Goal: Information Seeking & Learning: Learn about a topic

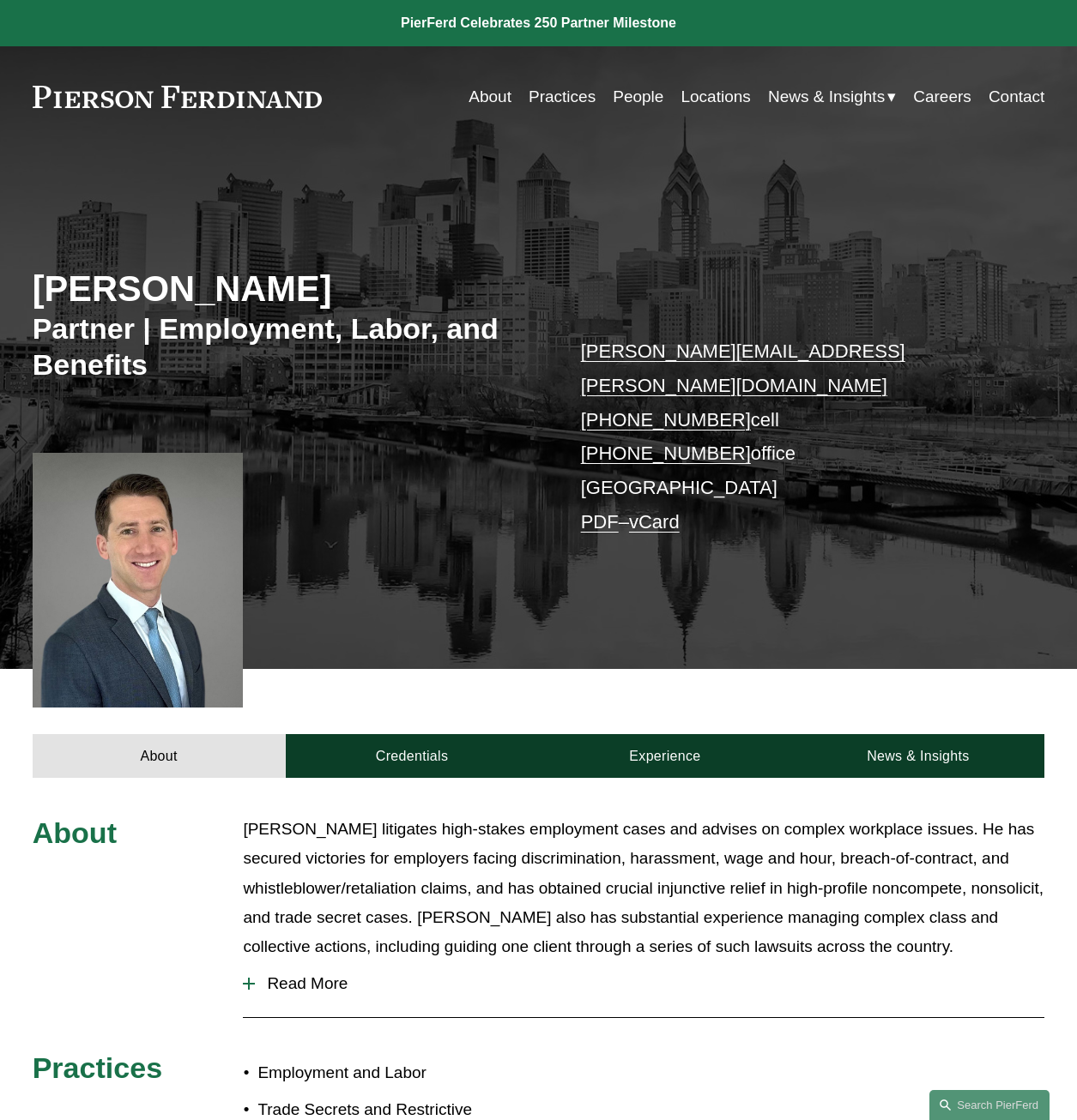
scroll to position [421, 0]
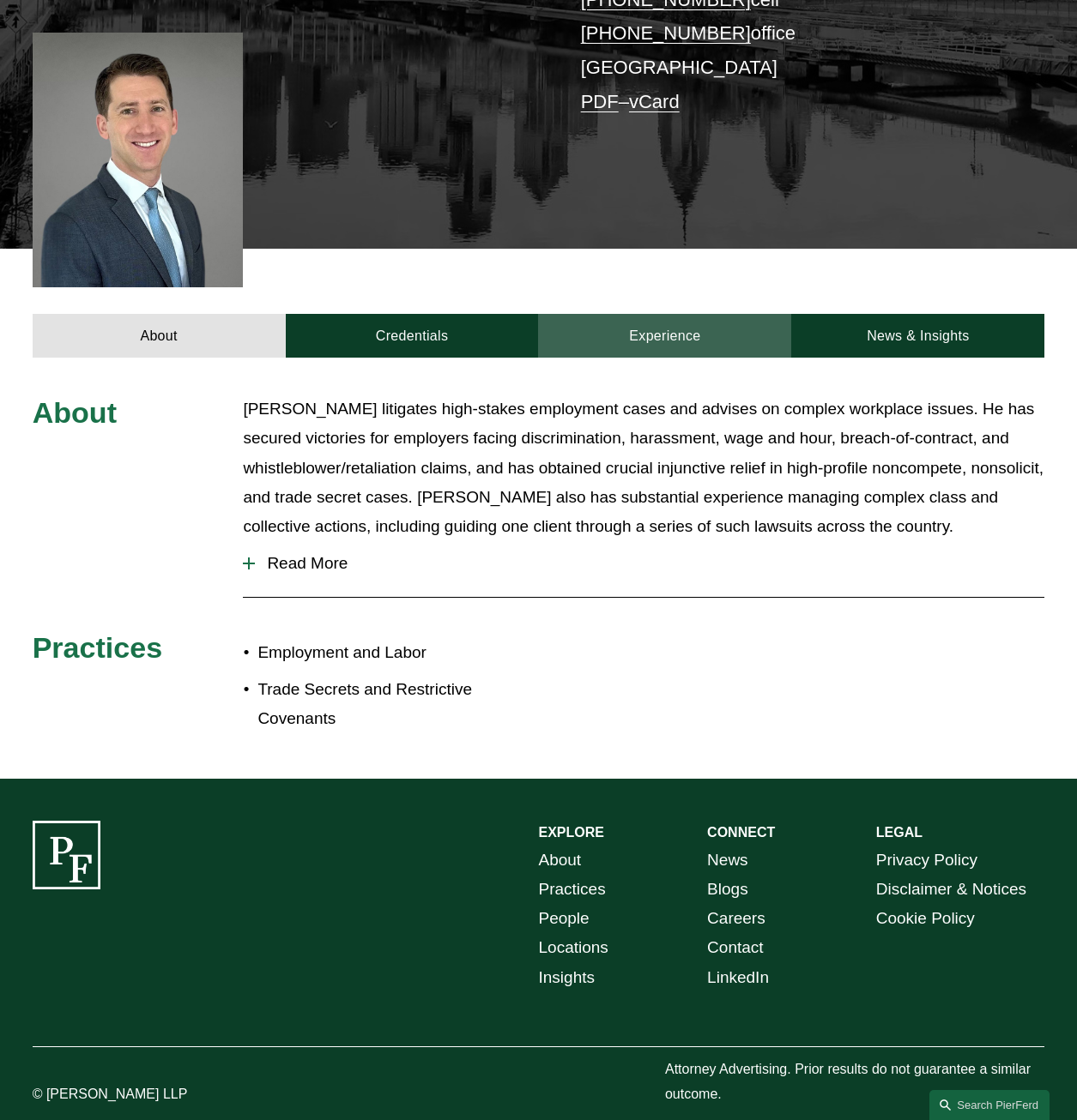
click at [655, 314] on link "Experience" at bounding box center [664, 335] width 253 height 44
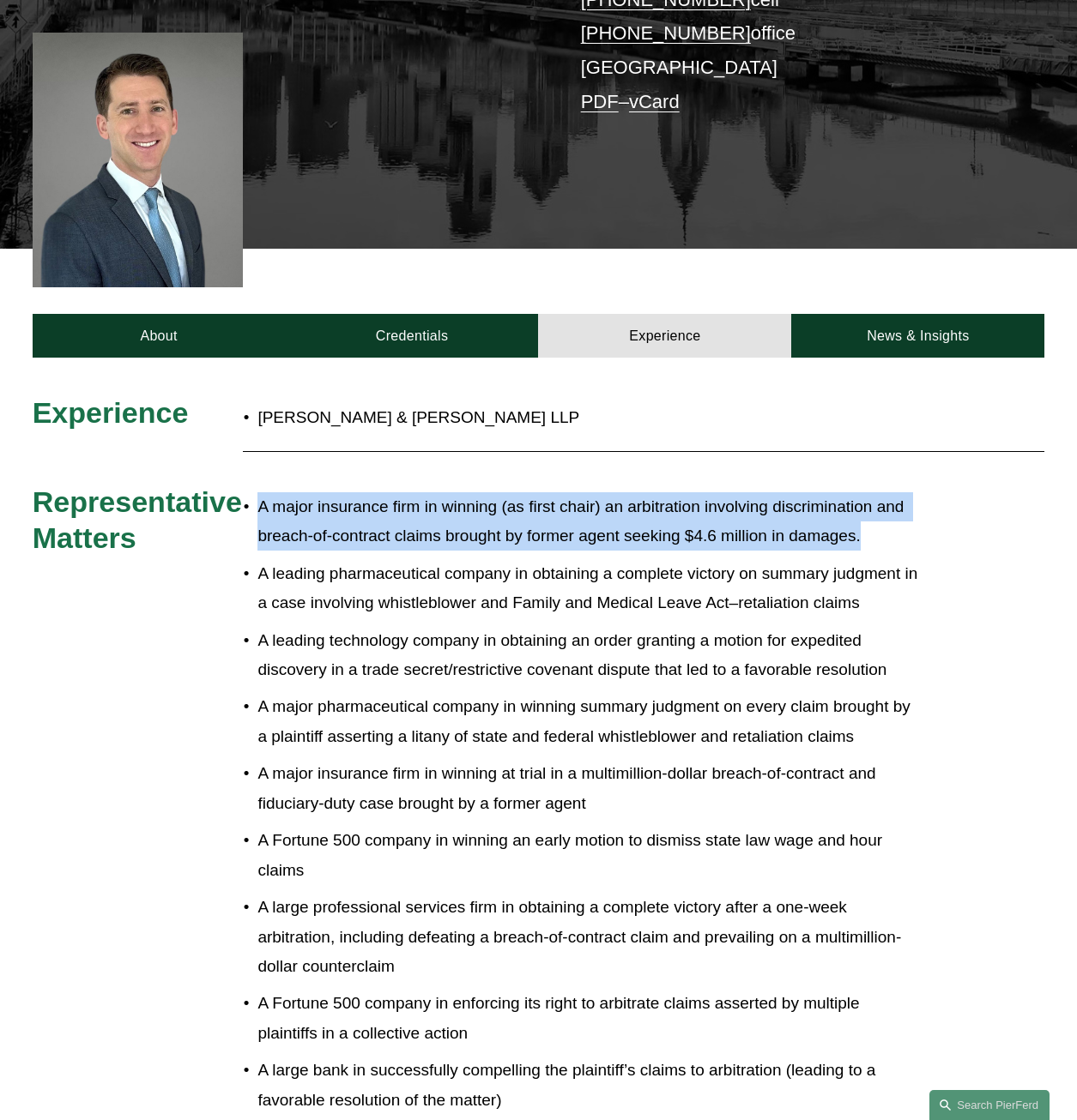
drag, startPoint x: 895, startPoint y: 498, endPoint x: 250, endPoint y: 451, distance: 646.7
click at [250, 451] on div "Experience [PERSON_NAME] & [PERSON_NAME] LLP Representative Matters A major ins…" at bounding box center [538, 955] width 1077 height 1121
drag, startPoint x: 250, startPoint y: 451, endPoint x: 369, endPoint y: 500, distance: 128.7
copy p "A major insurance firm in winning (as first chair) an arbitration involving dis…"
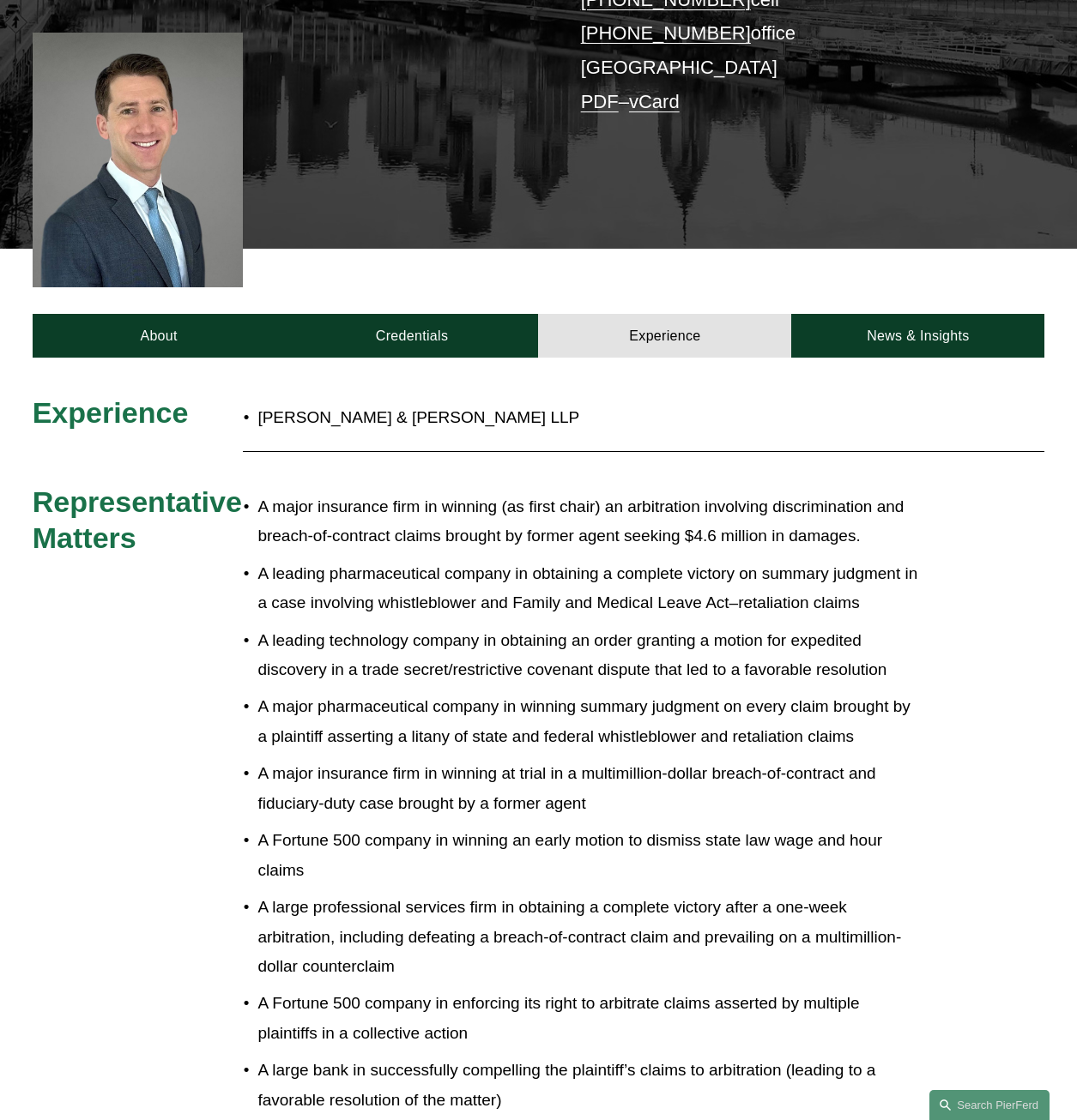
click at [550, 777] on p "A major insurance firm in winning at trial in a multimillion-dollar breach-of-c…" at bounding box center [588, 788] width 661 height 59
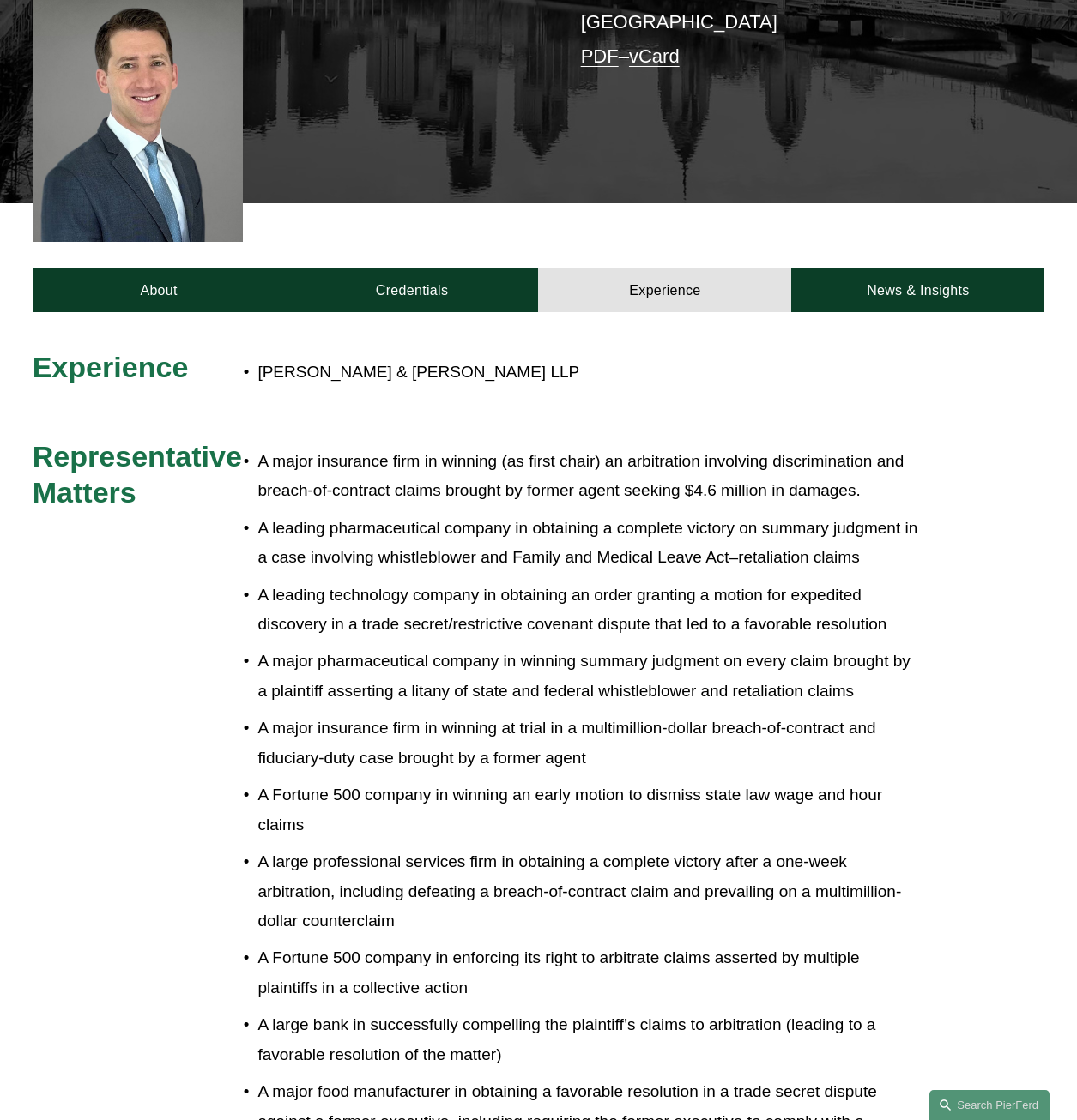
scroll to position [506, 0]
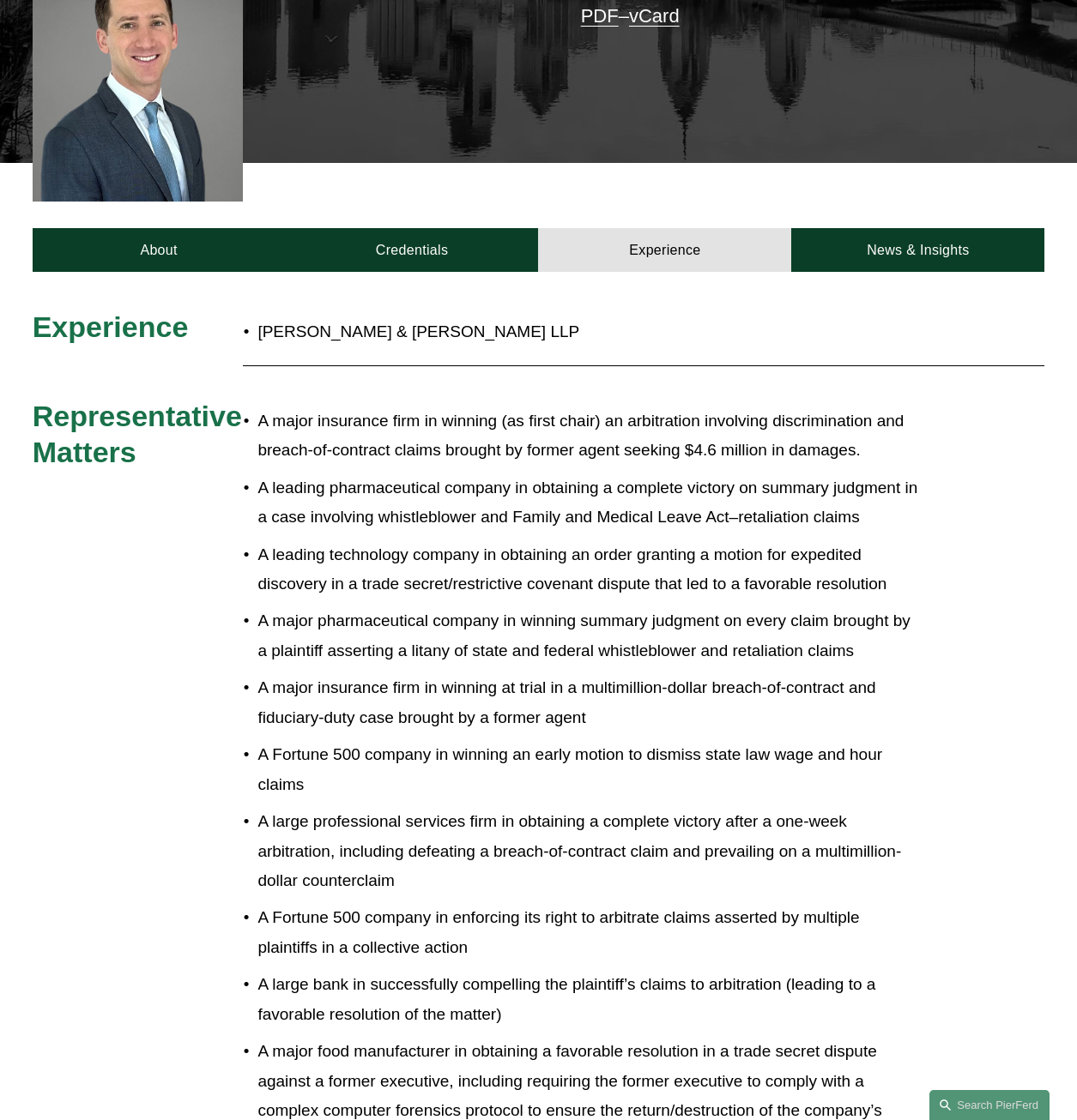
click at [405, 673] on p "A major insurance firm in winning at trial in a multimillion-dollar breach-of-c…" at bounding box center [588, 702] width 661 height 59
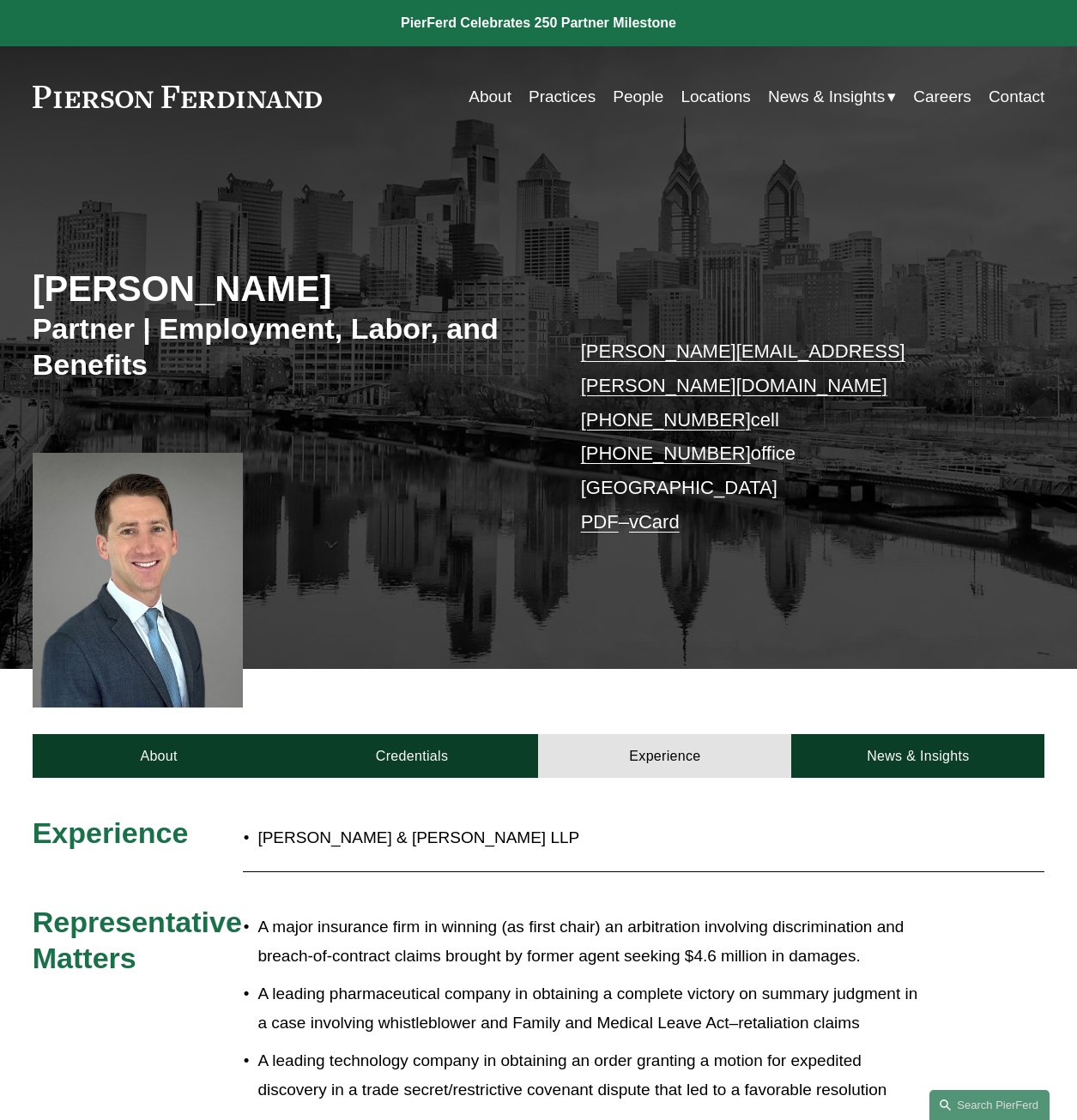
scroll to position [769, 0]
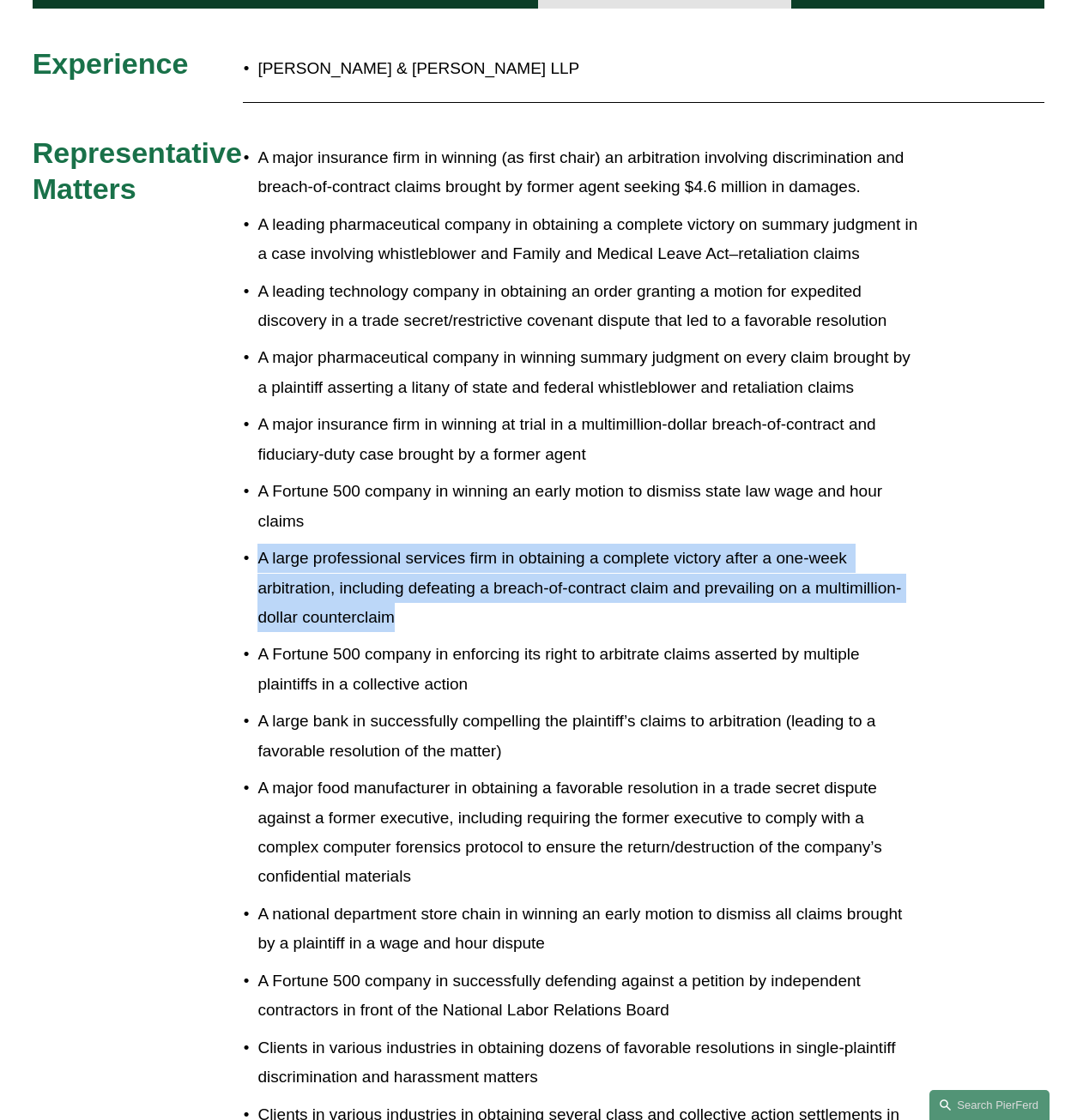
drag, startPoint x: 444, startPoint y: 594, endPoint x: 240, endPoint y: 533, distance: 212.9
click at [258, 544] on p "A large professional services firm in obtaining a complete victory after a one-…" at bounding box center [588, 588] width 661 height 88
copy p "A large professional services firm in obtaining a complete victory after a one-…"
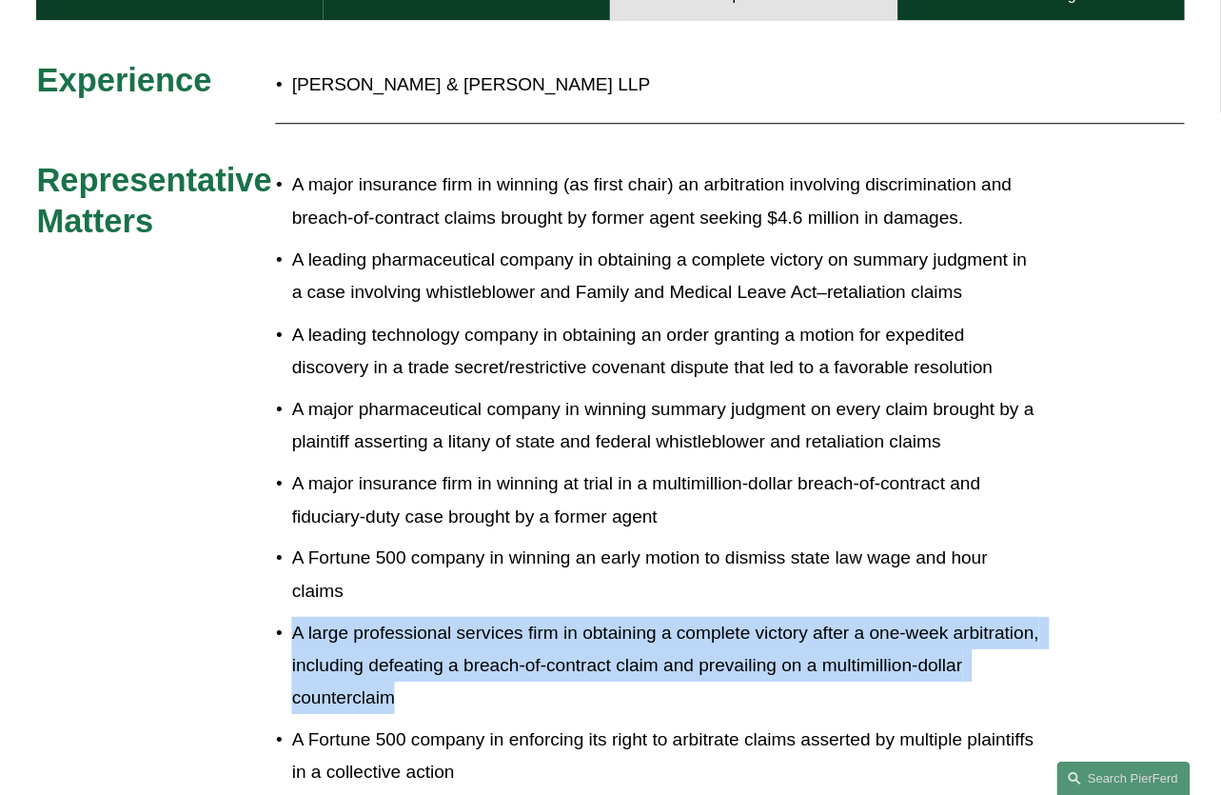
scroll to position [855, 0]
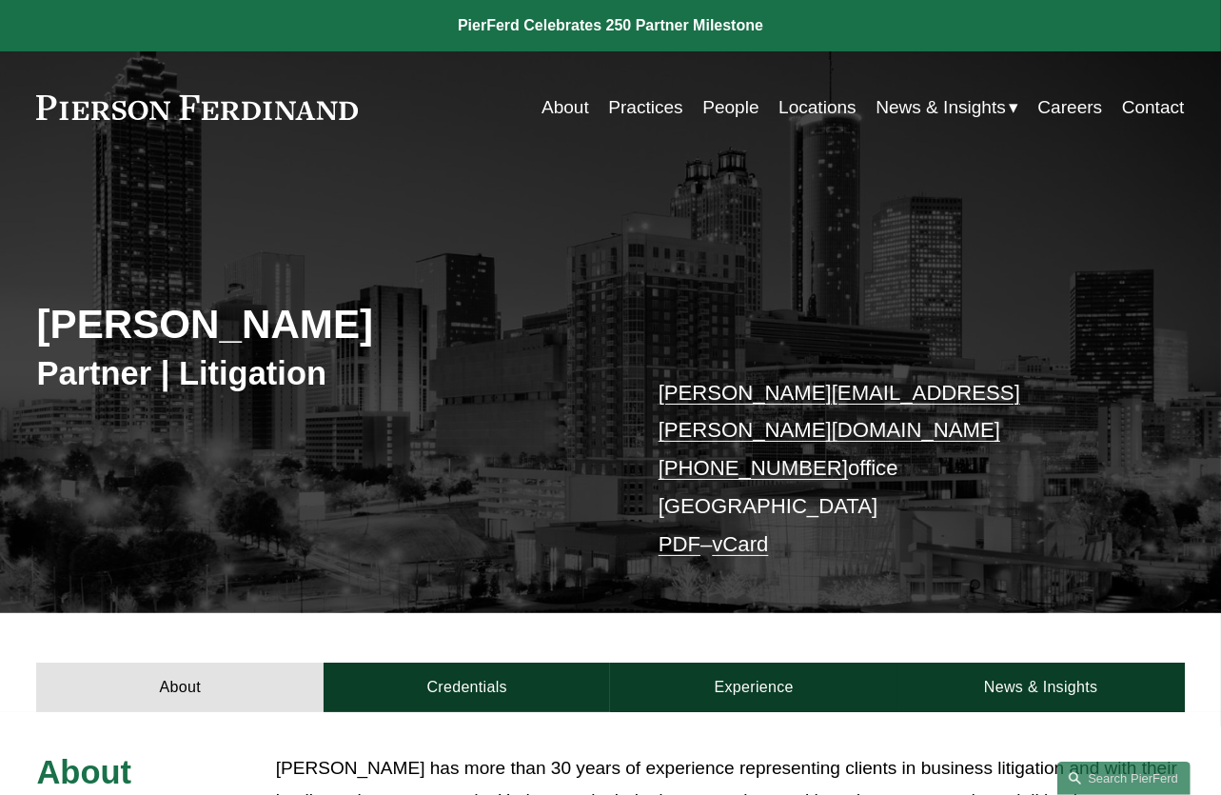
scroll to position [286, 0]
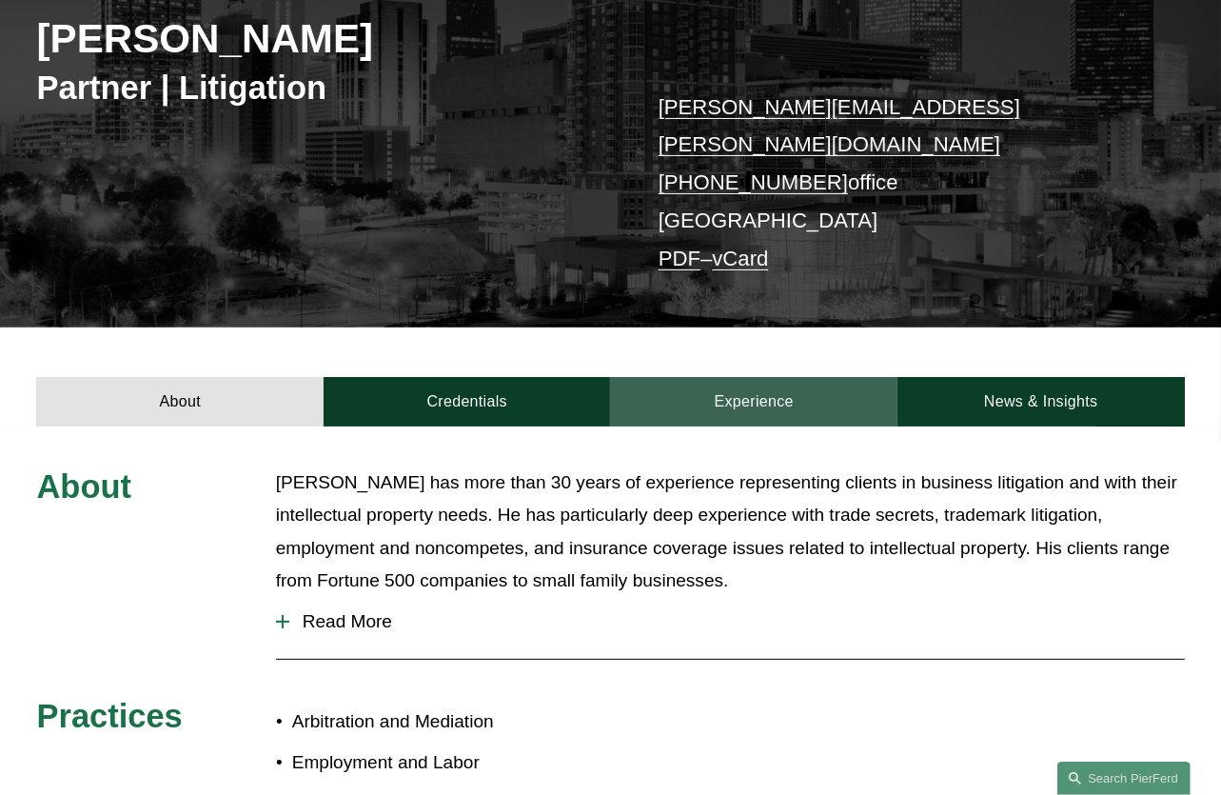
click at [731, 381] on link "Experience" at bounding box center [754, 402] width 288 height 50
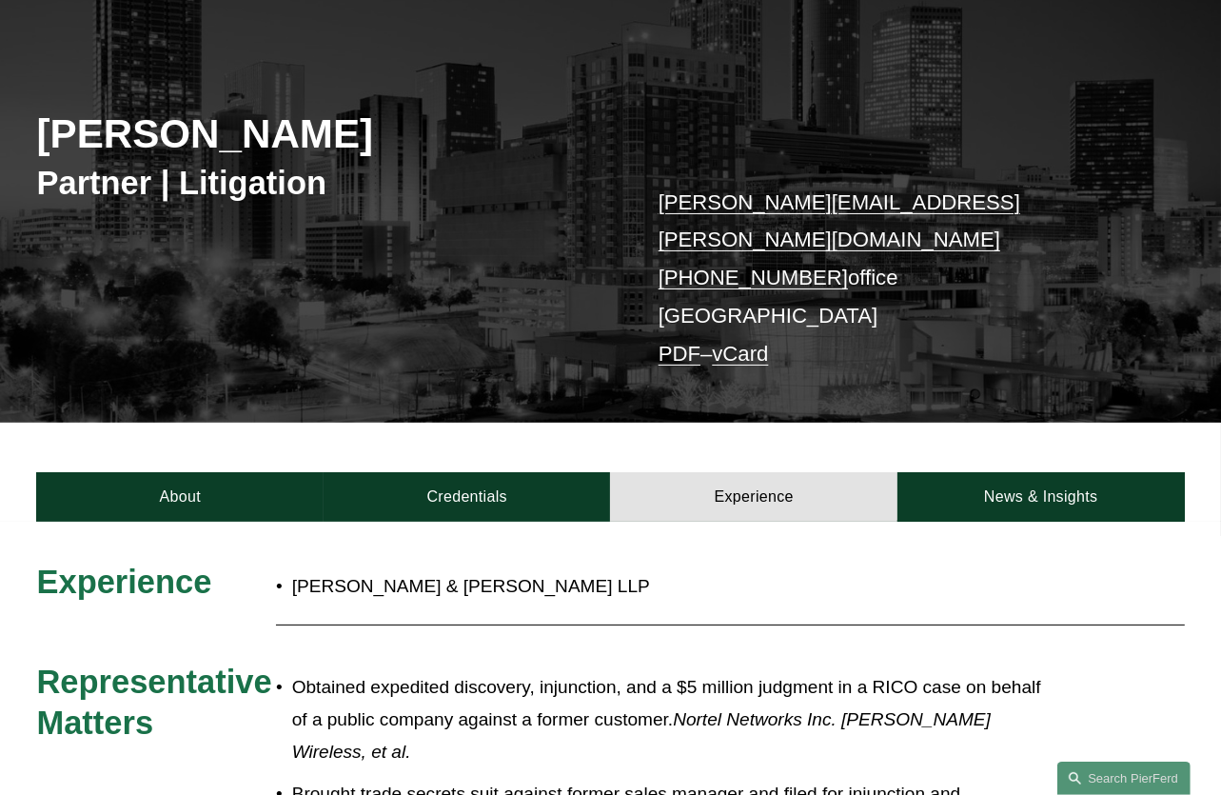
scroll to position [476, 0]
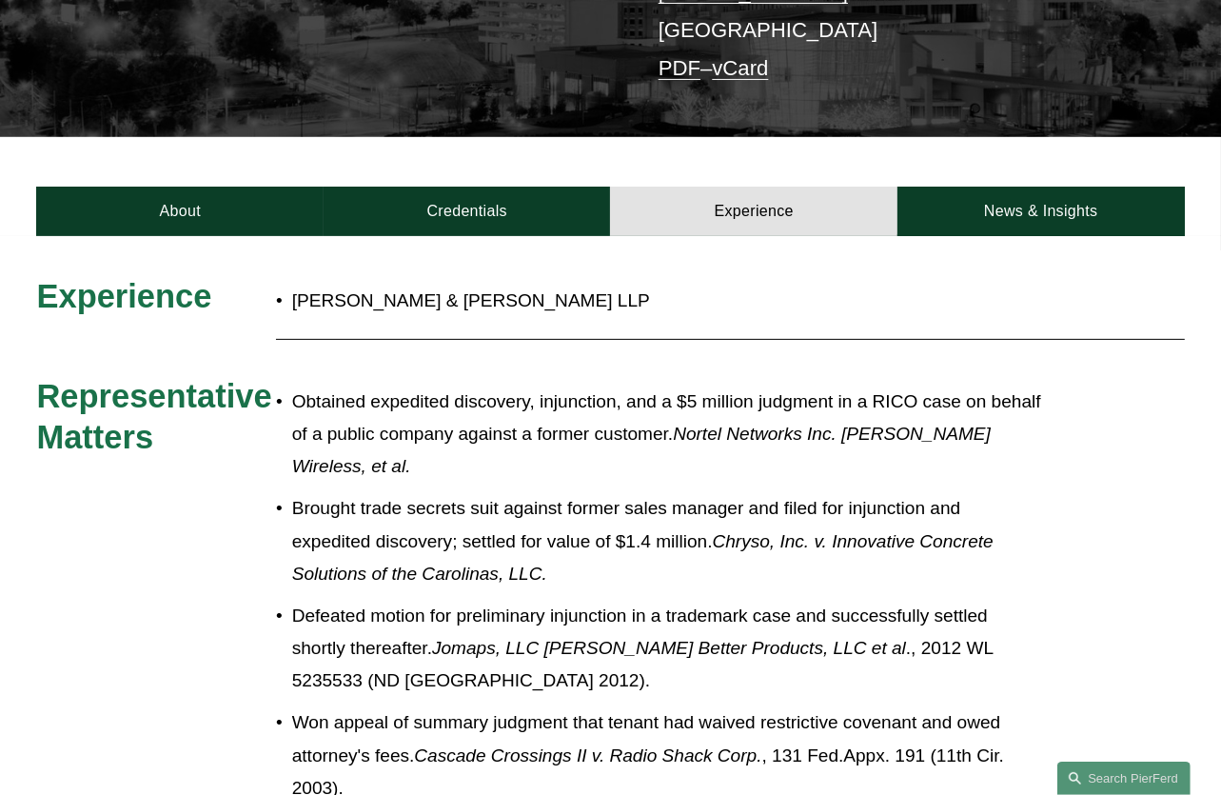
click at [596, 600] on p "Defeated motion for preliminary injunction in a trademark case and successfully…" at bounding box center [666, 649] width 749 height 98
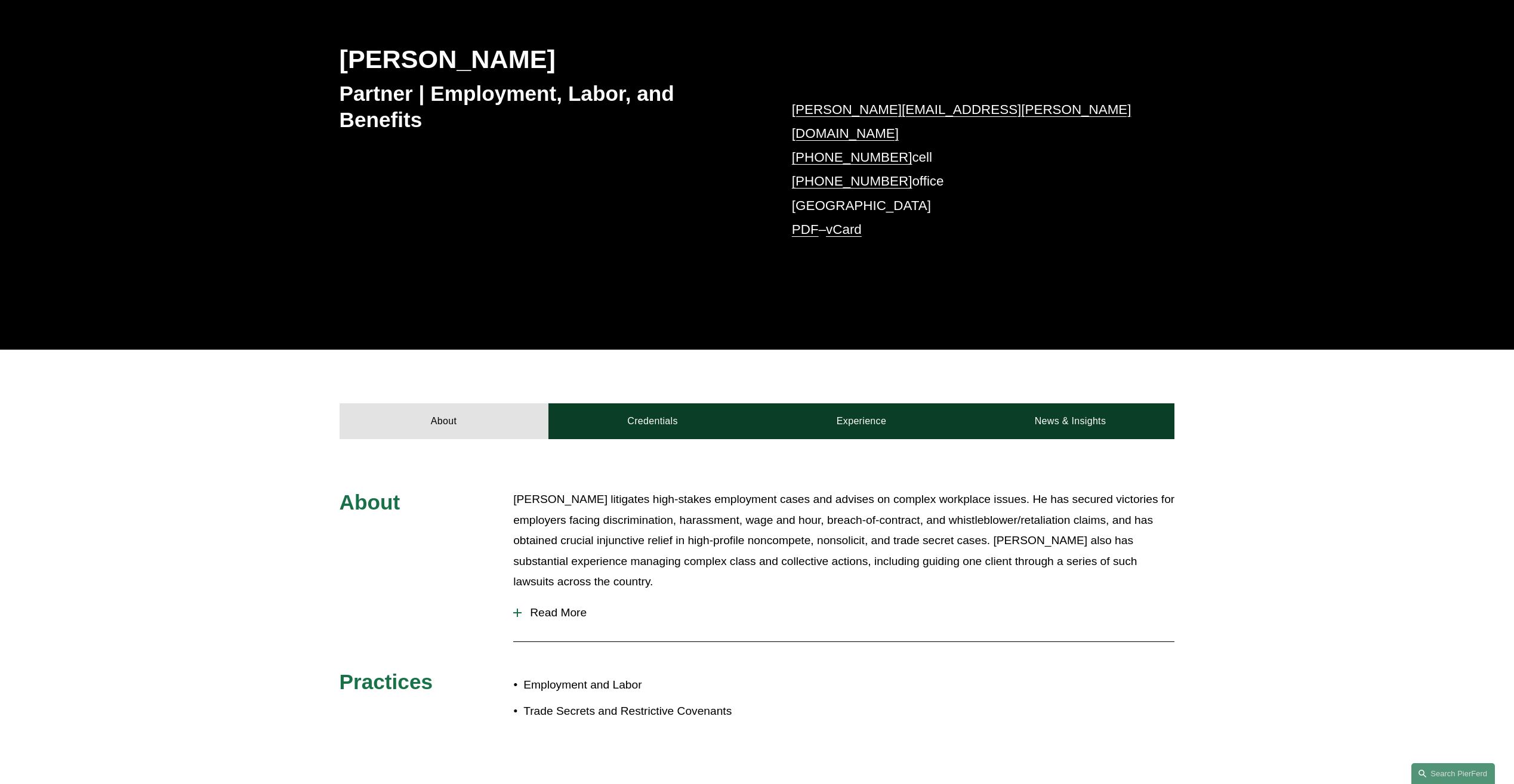
scroll to position [165, 0]
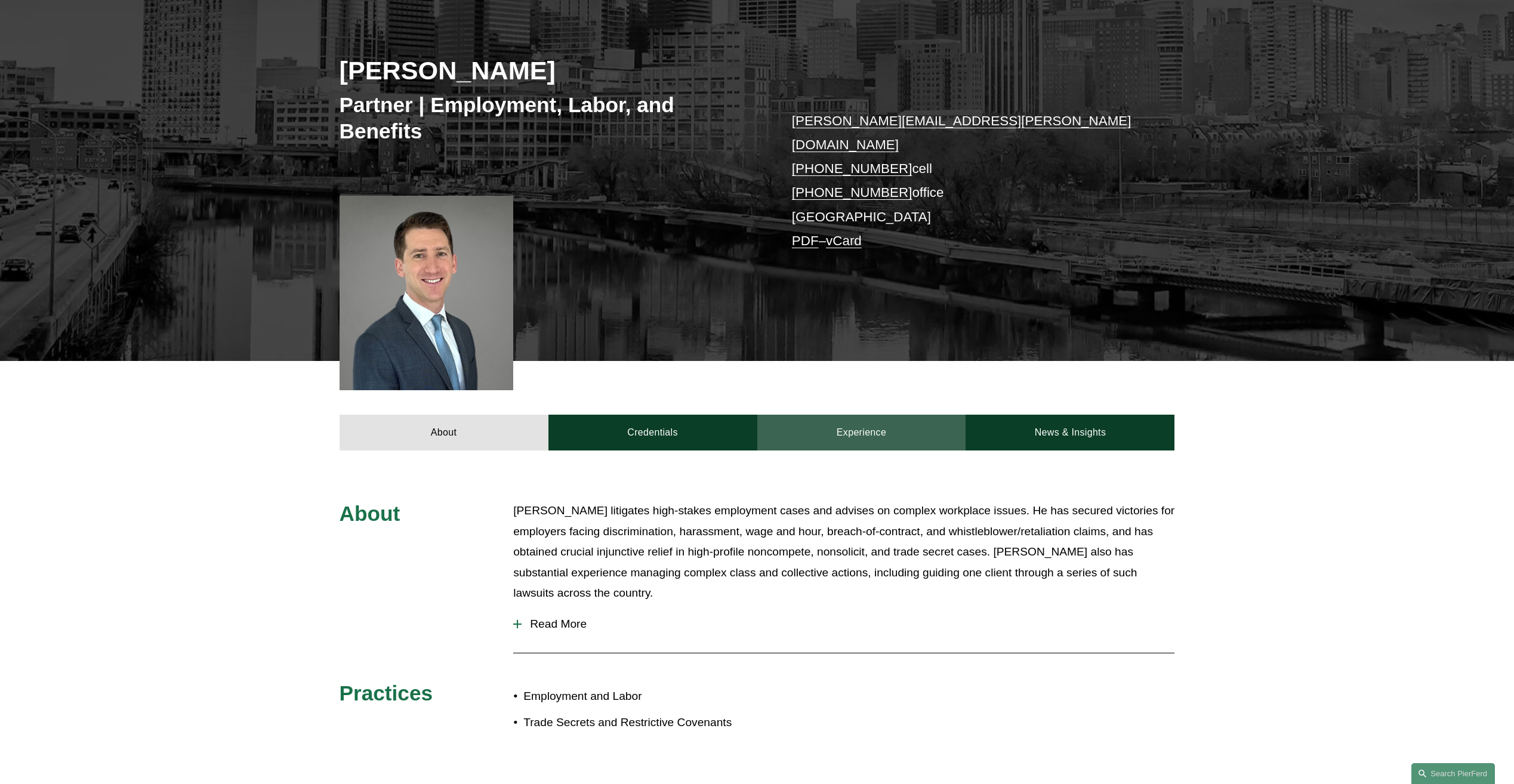
click at [765, 415] on link "Experience" at bounding box center [861, 432] width 209 height 36
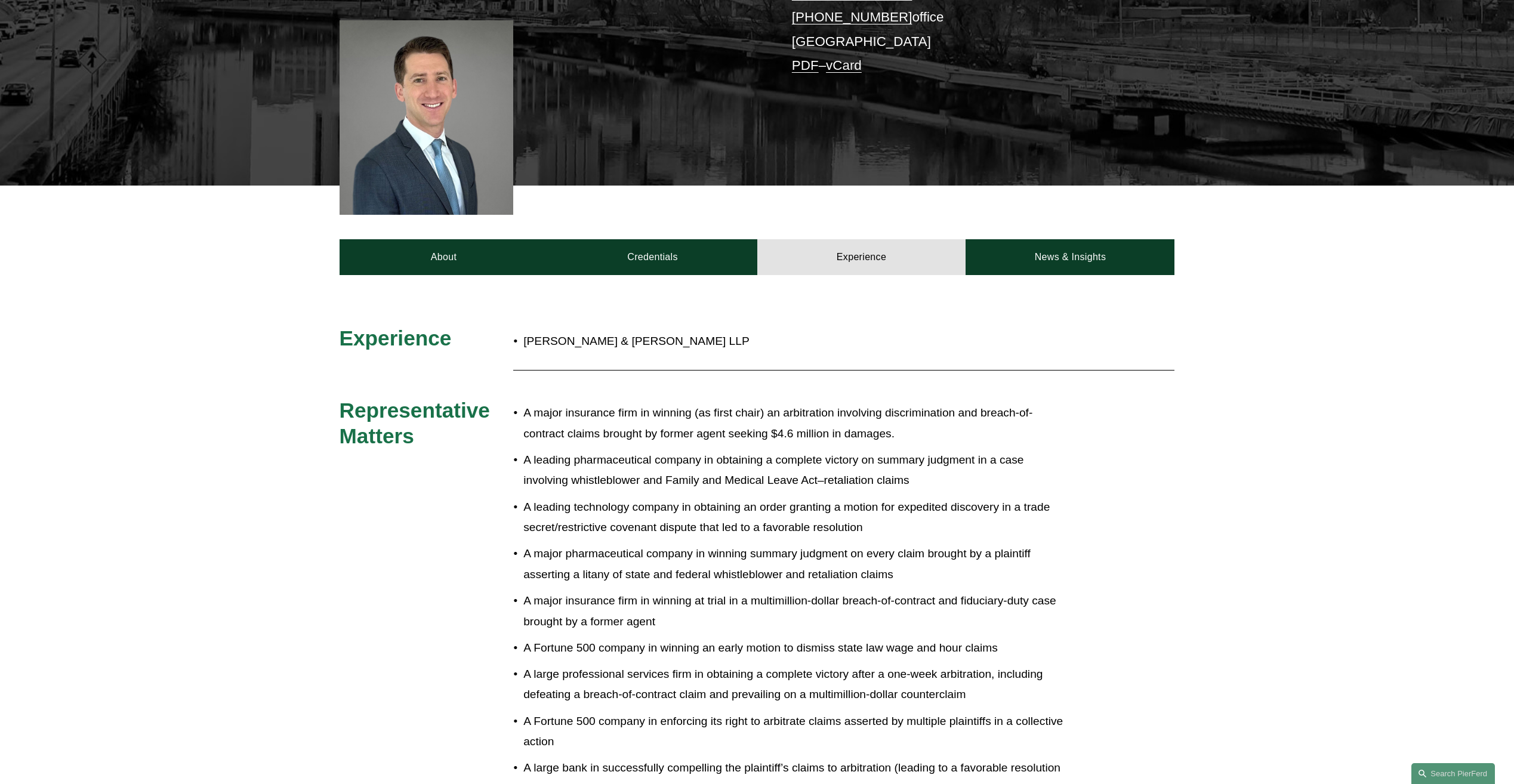
scroll to position [464, 0]
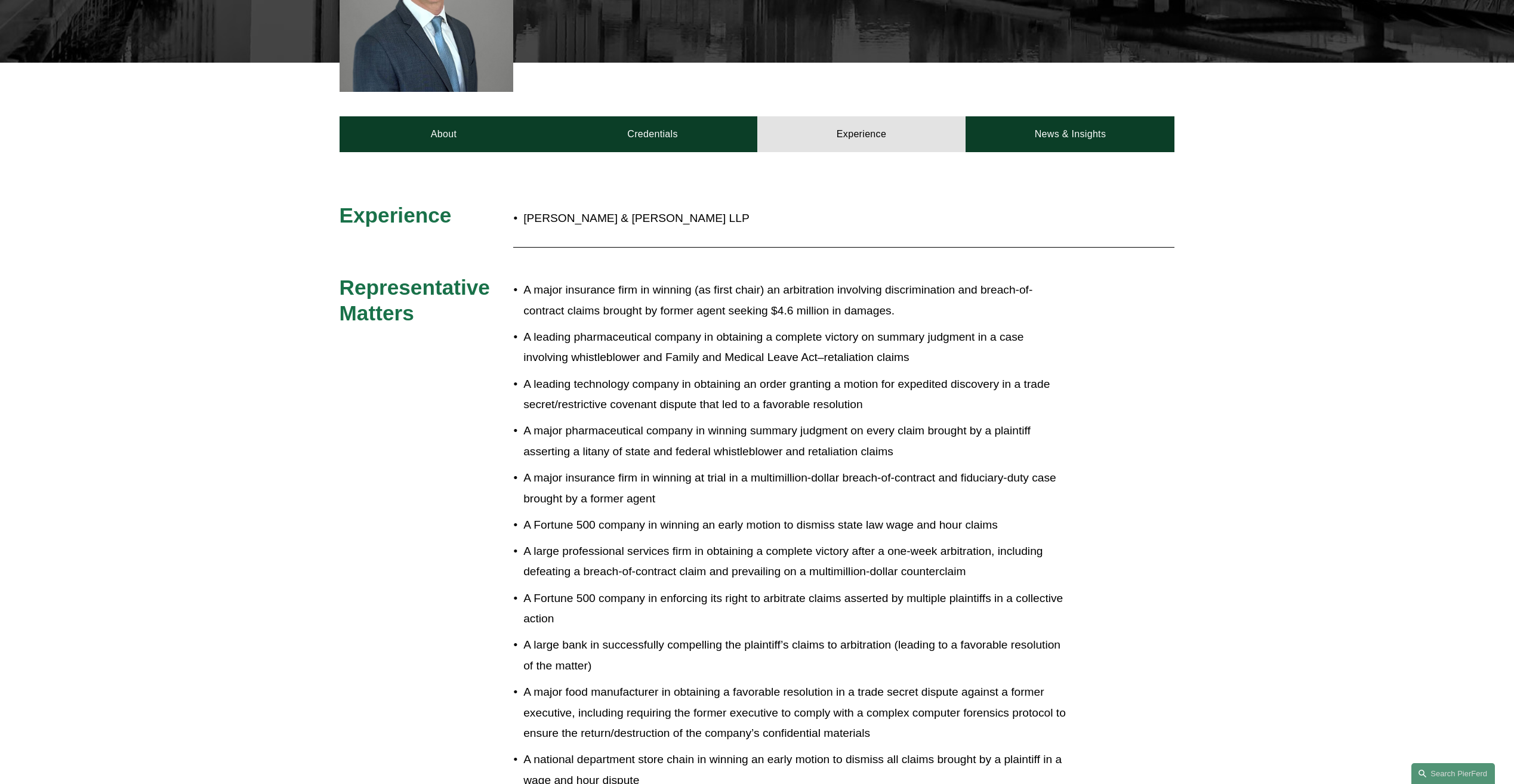
click at [734, 469] on p "A major insurance firm in winning at trial in a multimillion-dollar breach-of-c…" at bounding box center [797, 488] width 547 height 41
drag, startPoint x: 719, startPoint y: 481, endPoint x: 558, endPoint y: 469, distance: 161.4
click at [558, 469] on p "A major insurance firm in winning at trial in a multimillion-dollar breach-of-c…" at bounding box center [797, 488] width 547 height 41
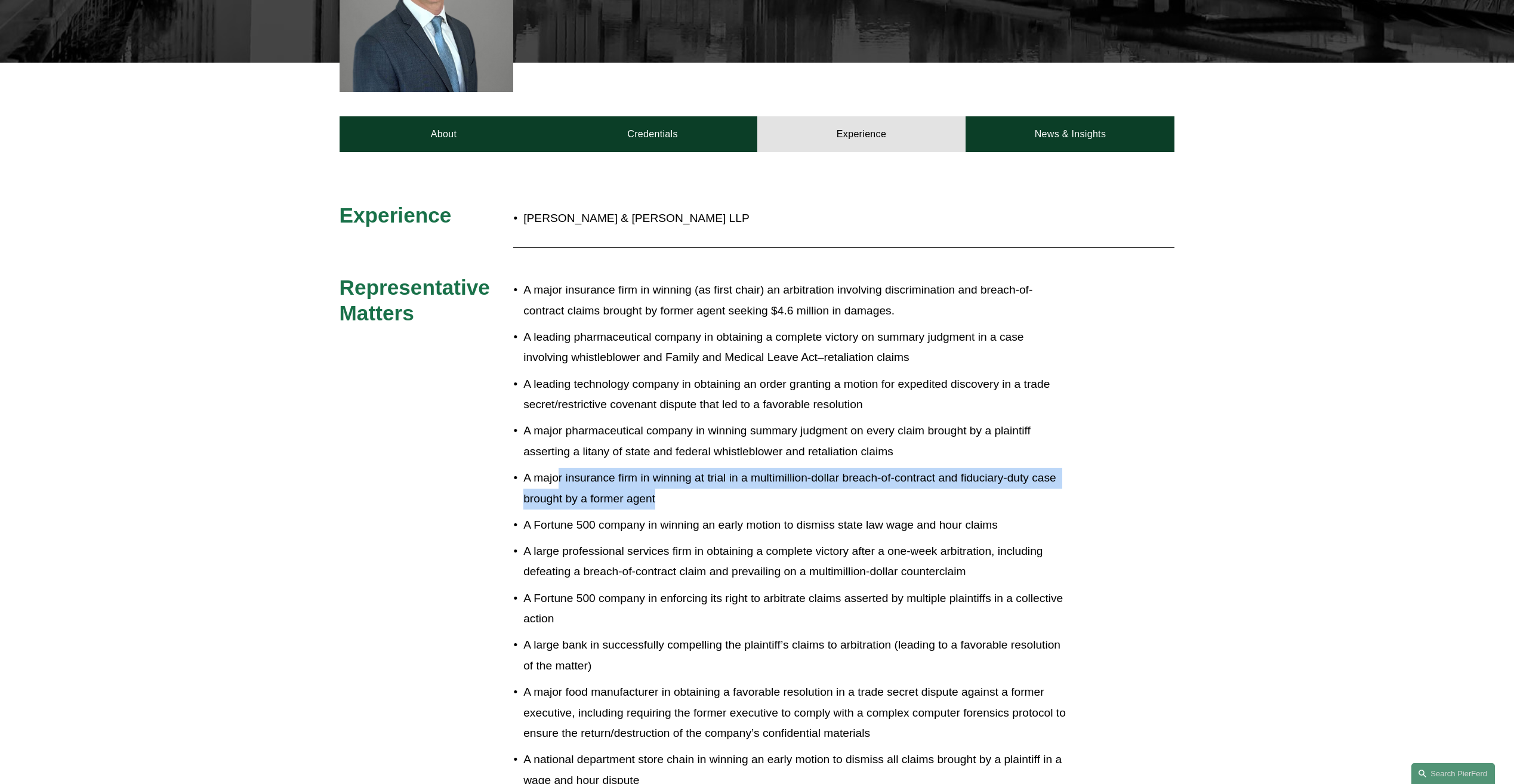
click at [671, 487] on p "A major insurance firm in winning at trial in a multimillion-dollar breach-of-c…" at bounding box center [797, 488] width 547 height 41
drag, startPoint x: 522, startPoint y: 462, endPoint x: 684, endPoint y: 474, distance: 162.4
click at [684, 474] on p "A major insurance firm in winning at trial in a multimillion-dollar breach-of-c…" at bounding box center [797, 488] width 547 height 41
copy p "A major insurance firm in winning at trial in a multimillion-dollar breach-of-c…"
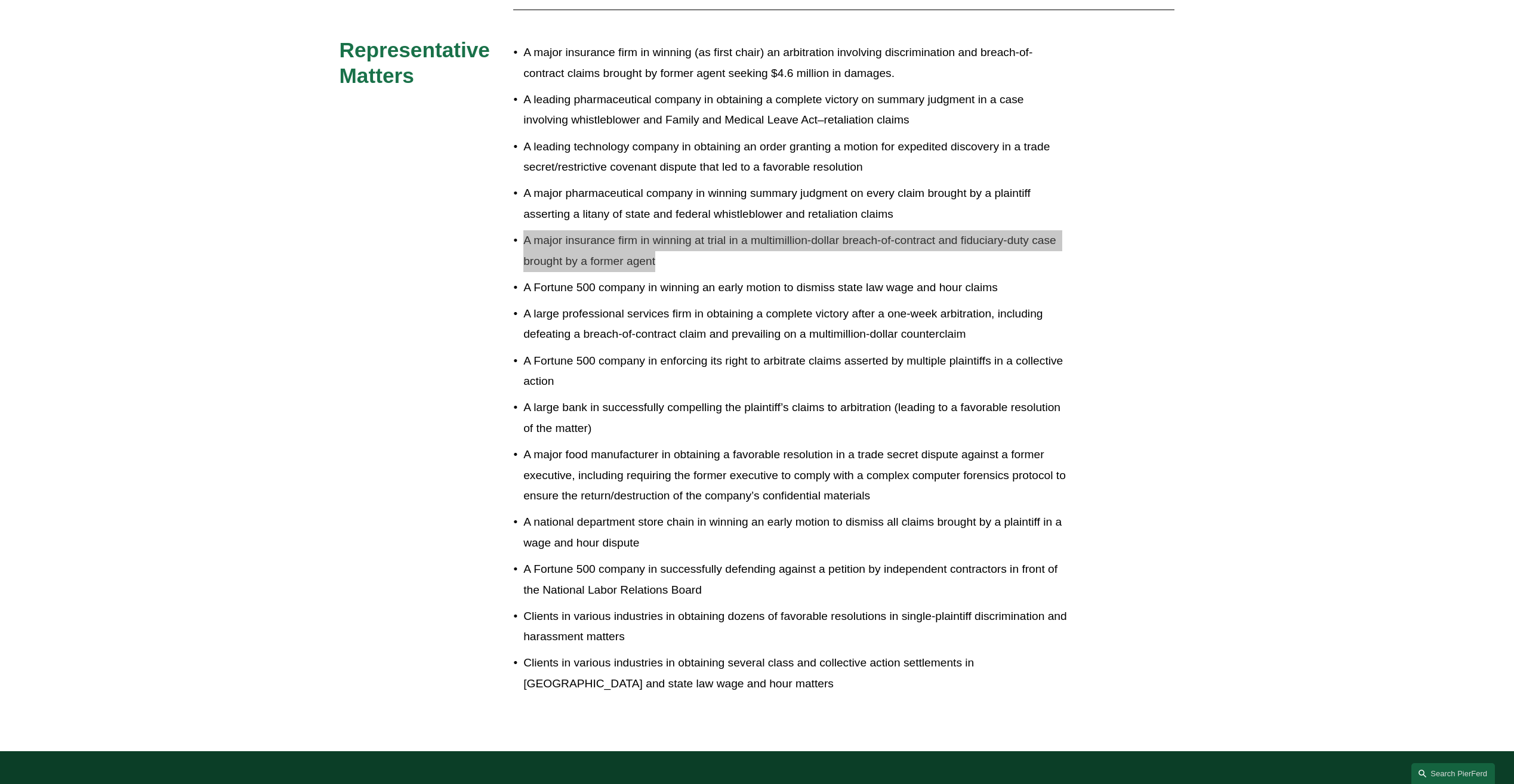
scroll to position [703, 0]
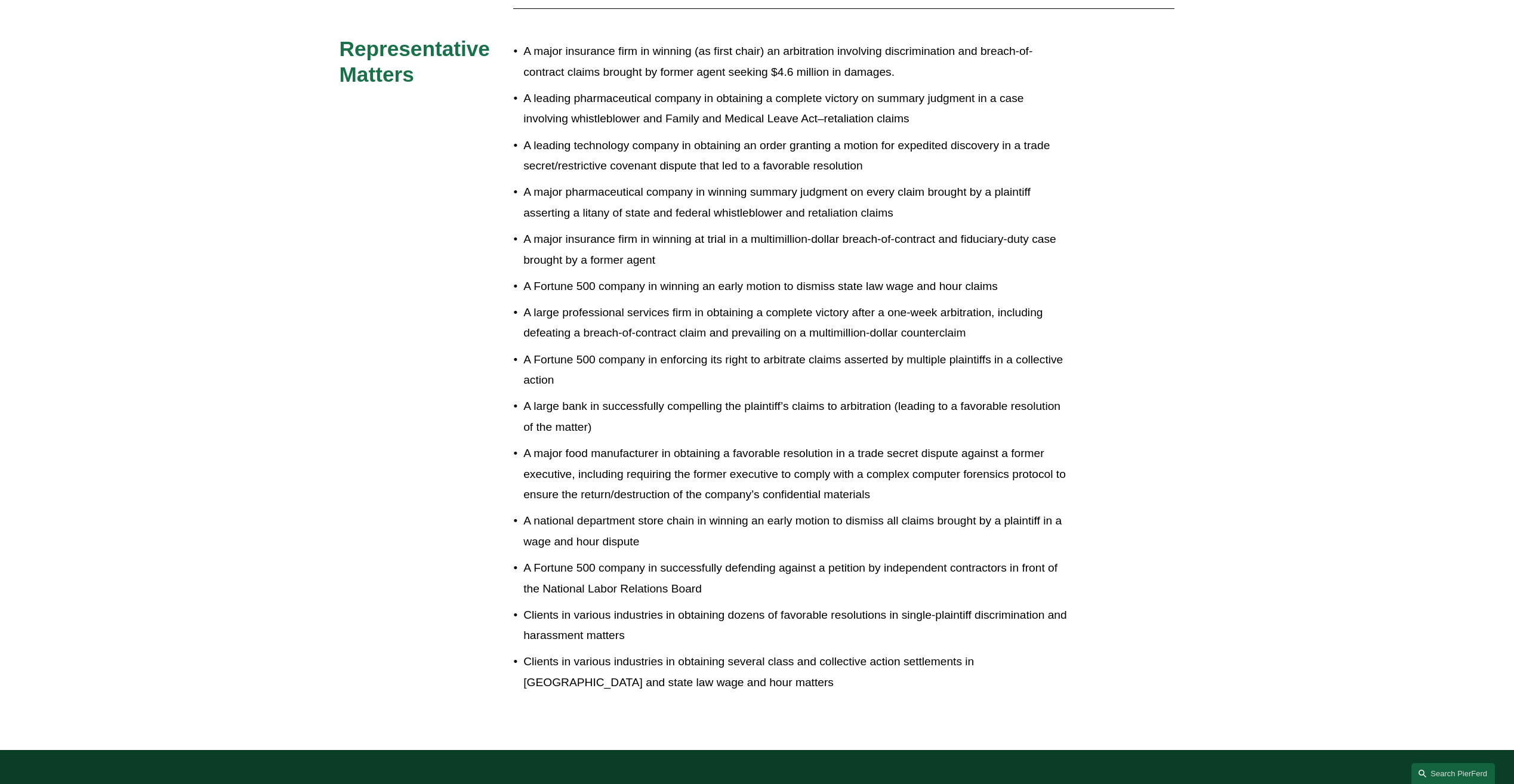
click at [765, 498] on div "Experience [PERSON_NAME] & [PERSON_NAME] LLP Representative Matters A major ins…" at bounding box center [757, 332] width 1514 height 736
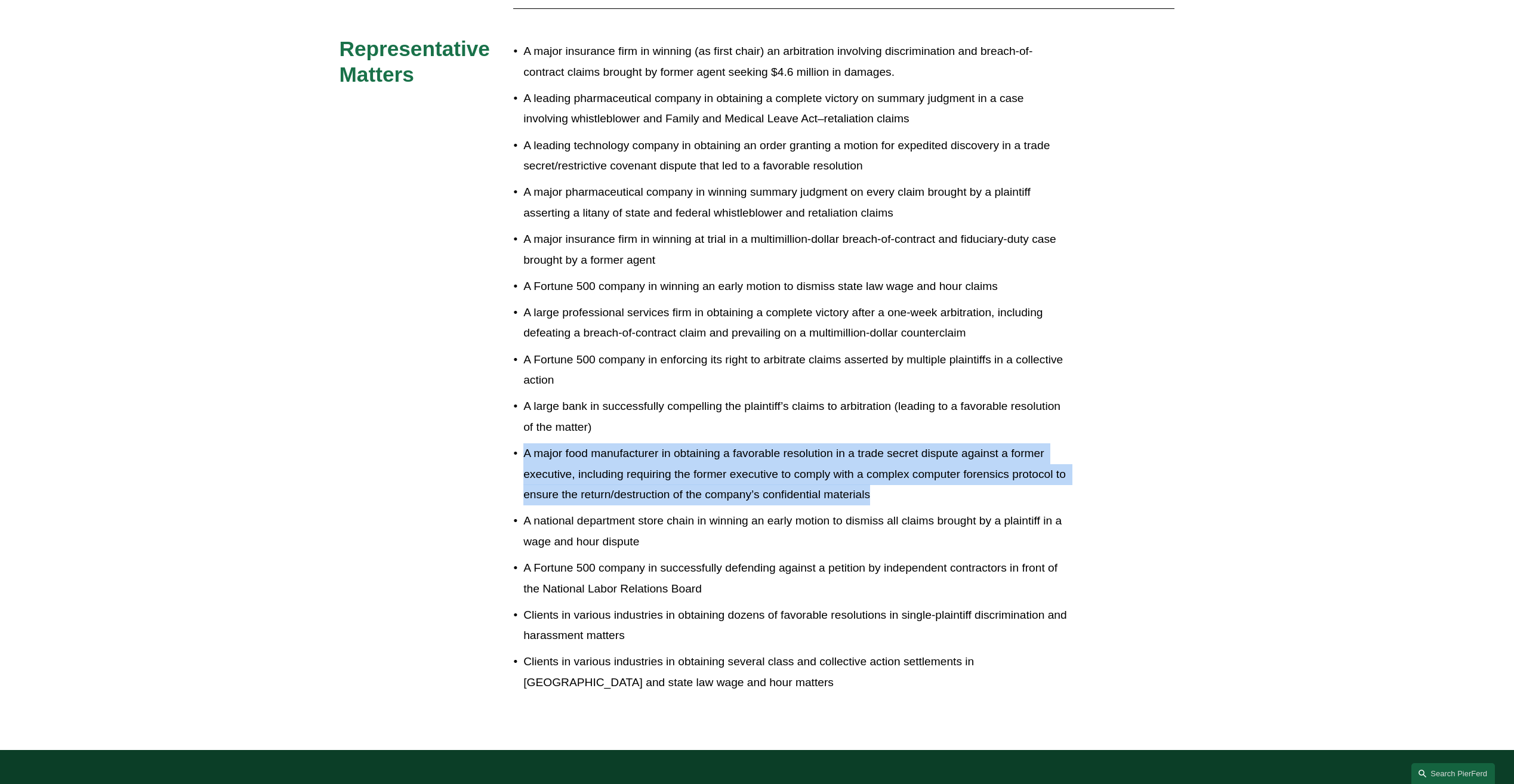
drag, startPoint x: 888, startPoint y: 477, endPoint x: 483, endPoint y: 429, distance: 407.8
click at [483, 429] on div "Experience [PERSON_NAME] & [PERSON_NAME] LLP Representative Matters A major ins…" at bounding box center [757, 332] width 1514 height 736
copy p "A major food manufacturer in obtaining a favorable resolution in a trade secret…"
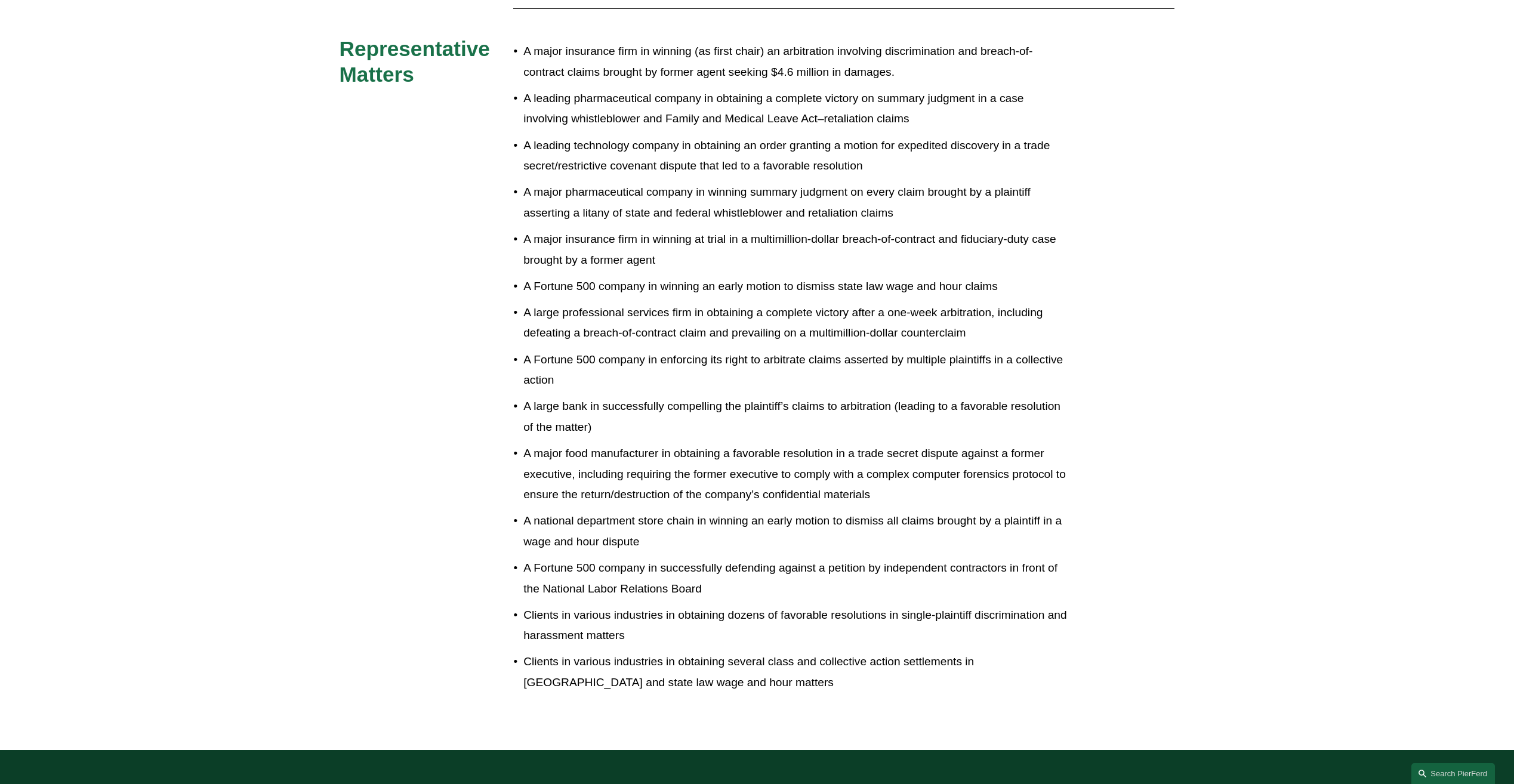
click at [765, 360] on div "Experience [PERSON_NAME] & [PERSON_NAME] LLP Representative Matters A major ins…" at bounding box center [757, 332] width 1514 height 736
click at [658, 206] on ul "A major insurance firm in winning (as first chair) an arbitration involving dis…" at bounding box center [792, 367] width 557 height 652
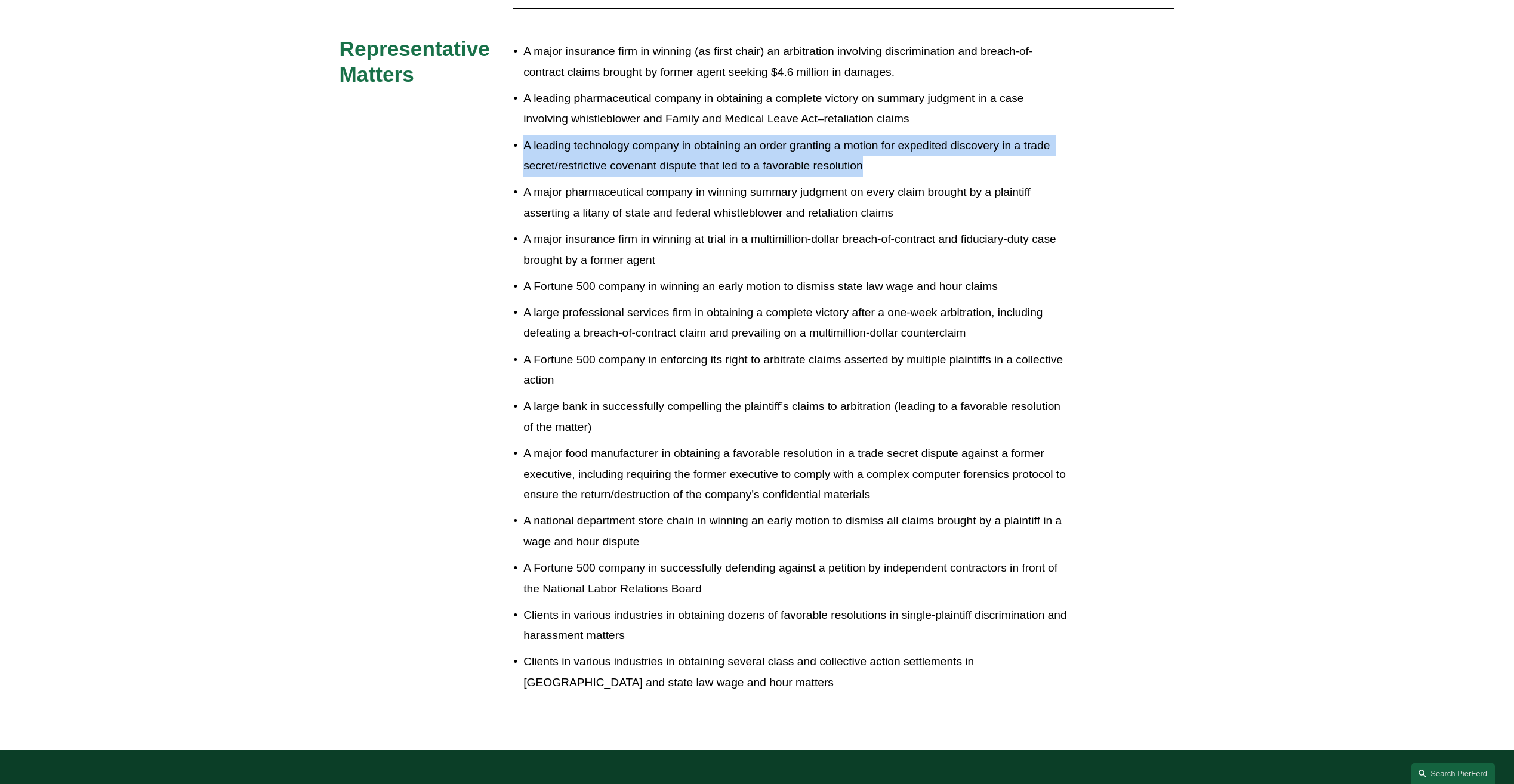
drag, startPoint x: 523, startPoint y: 120, endPoint x: 910, endPoint y: 145, distance: 387.8
click at [765, 145] on p "A leading technology company in obtaining an order granting a motion for expedi…" at bounding box center [797, 156] width 547 height 41
copy p "A leading technology company in obtaining an order granting a motion for expedi…"
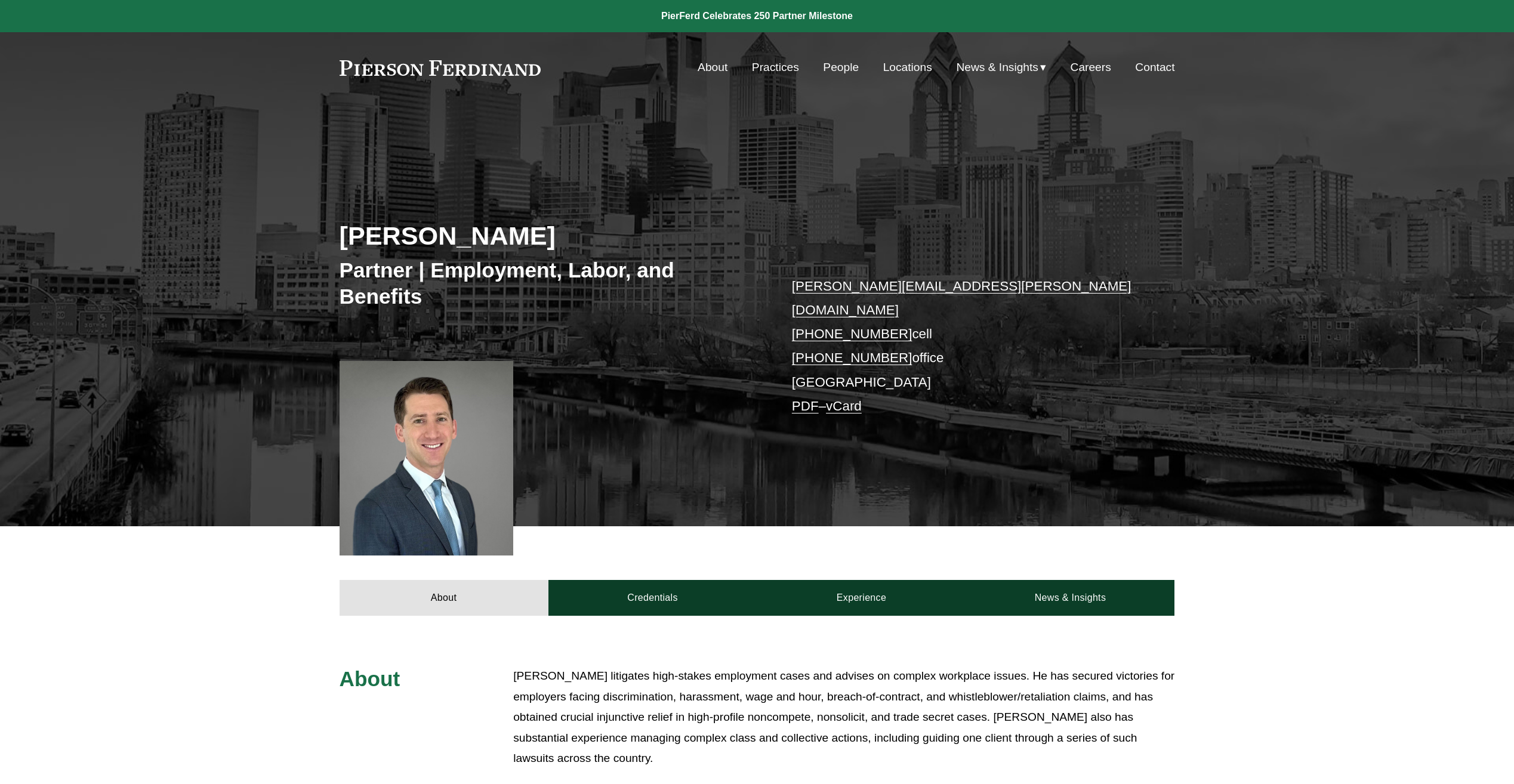
scroll to position [358, 0]
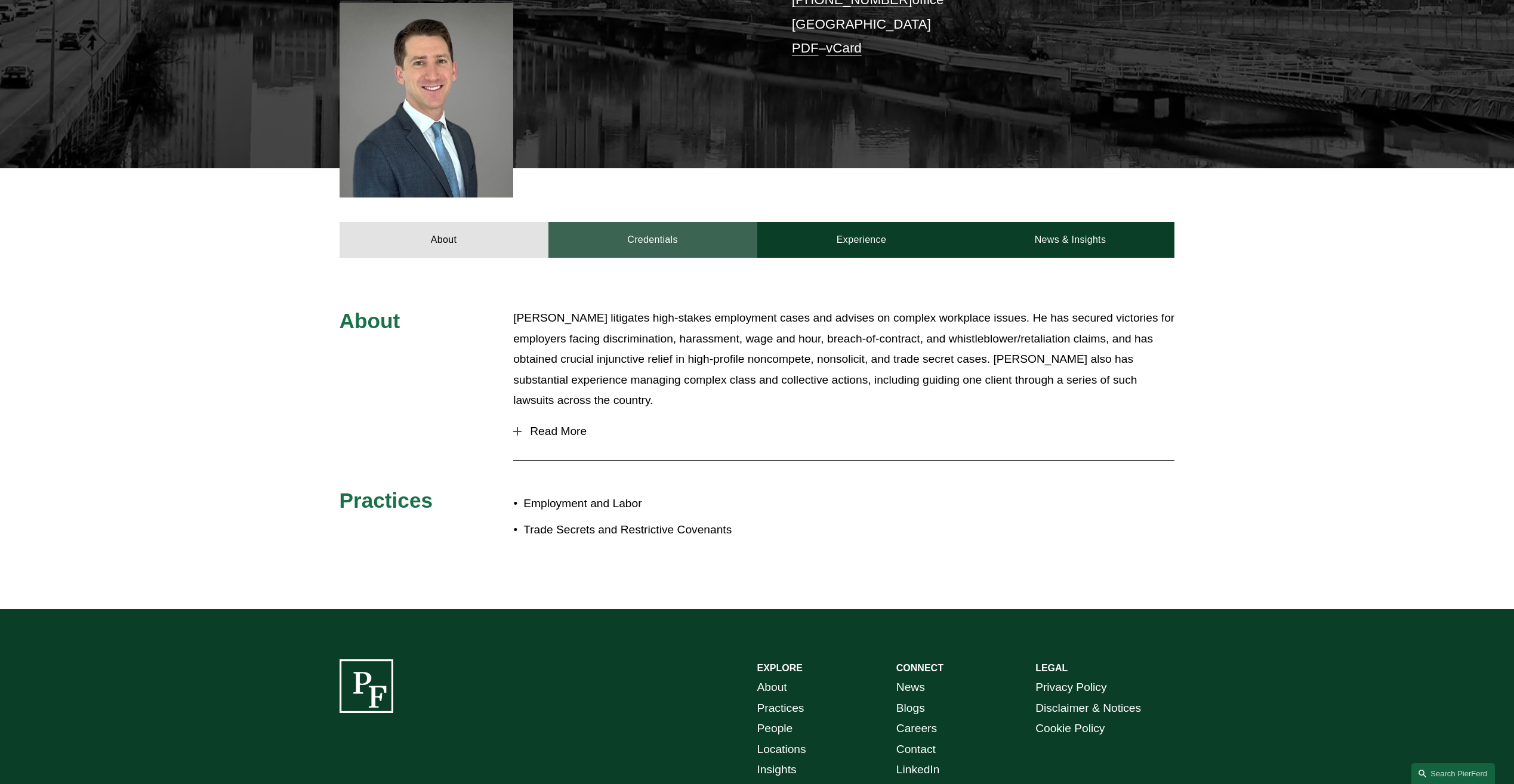
click at [676, 222] on link "Credentials" at bounding box center [653, 239] width 209 height 36
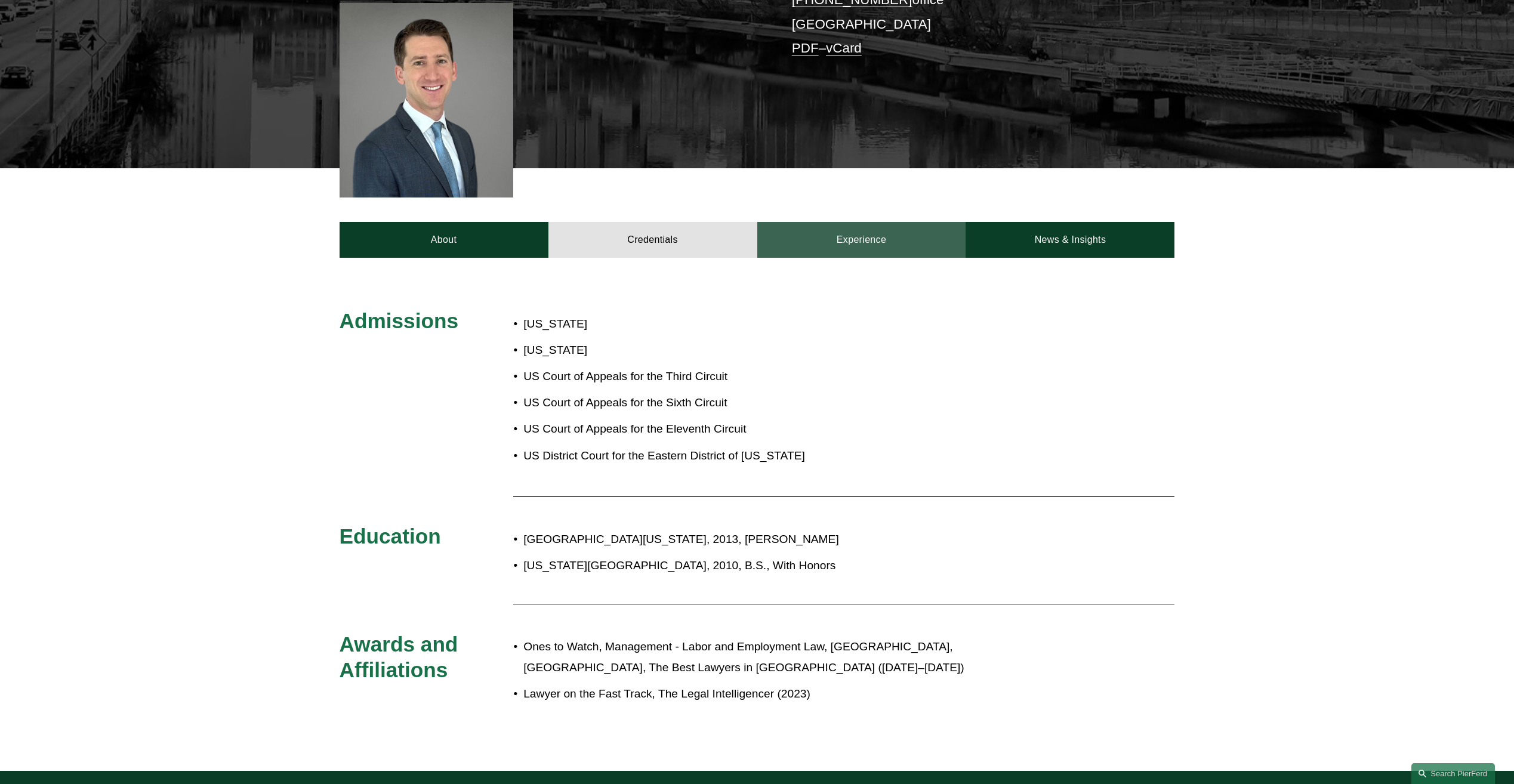
click at [828, 222] on link "Experience" at bounding box center [861, 239] width 209 height 36
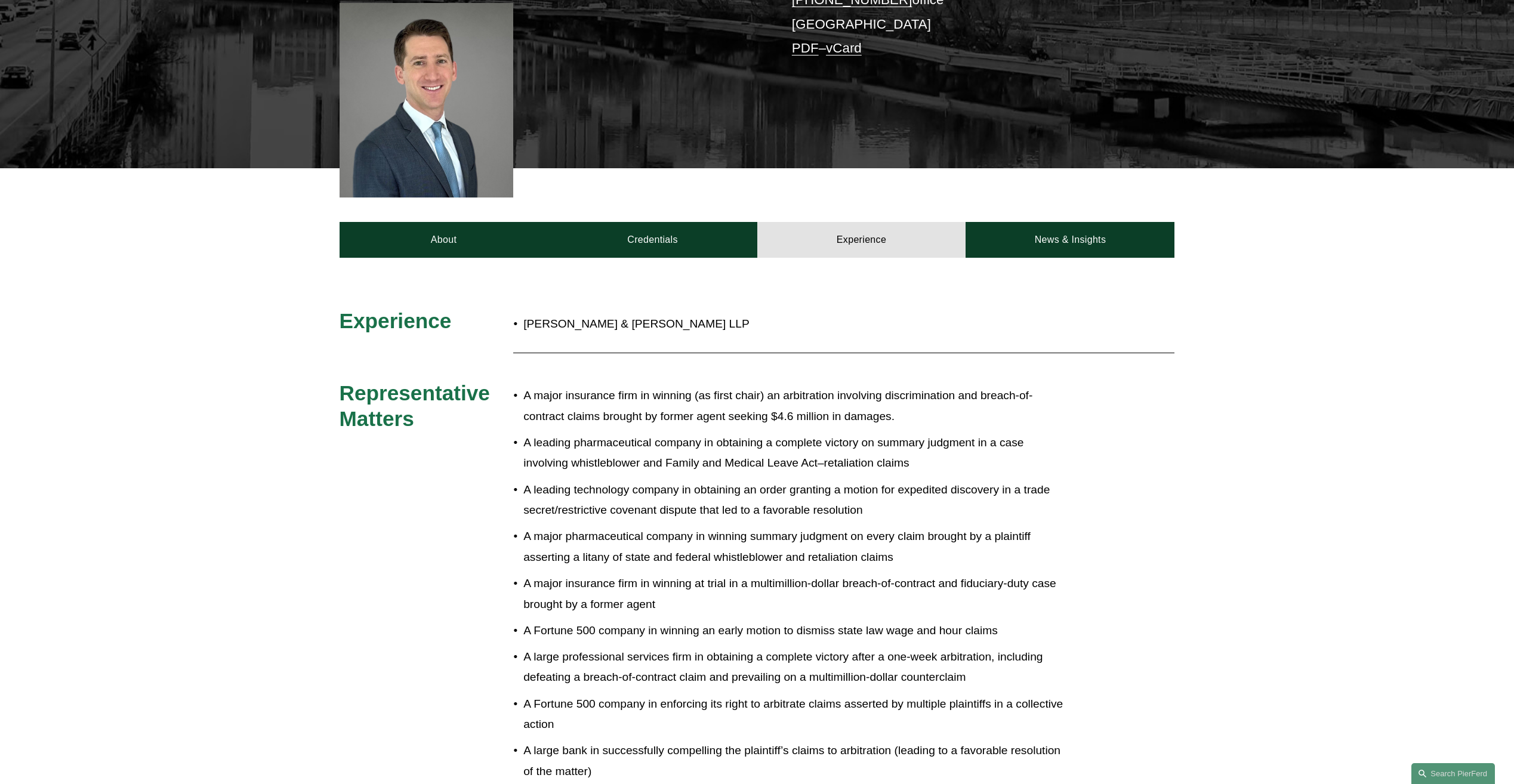
click at [990, 398] on p "A major insurance firm in winning (as first chair) an arbitration involving dis…" at bounding box center [797, 406] width 547 height 41
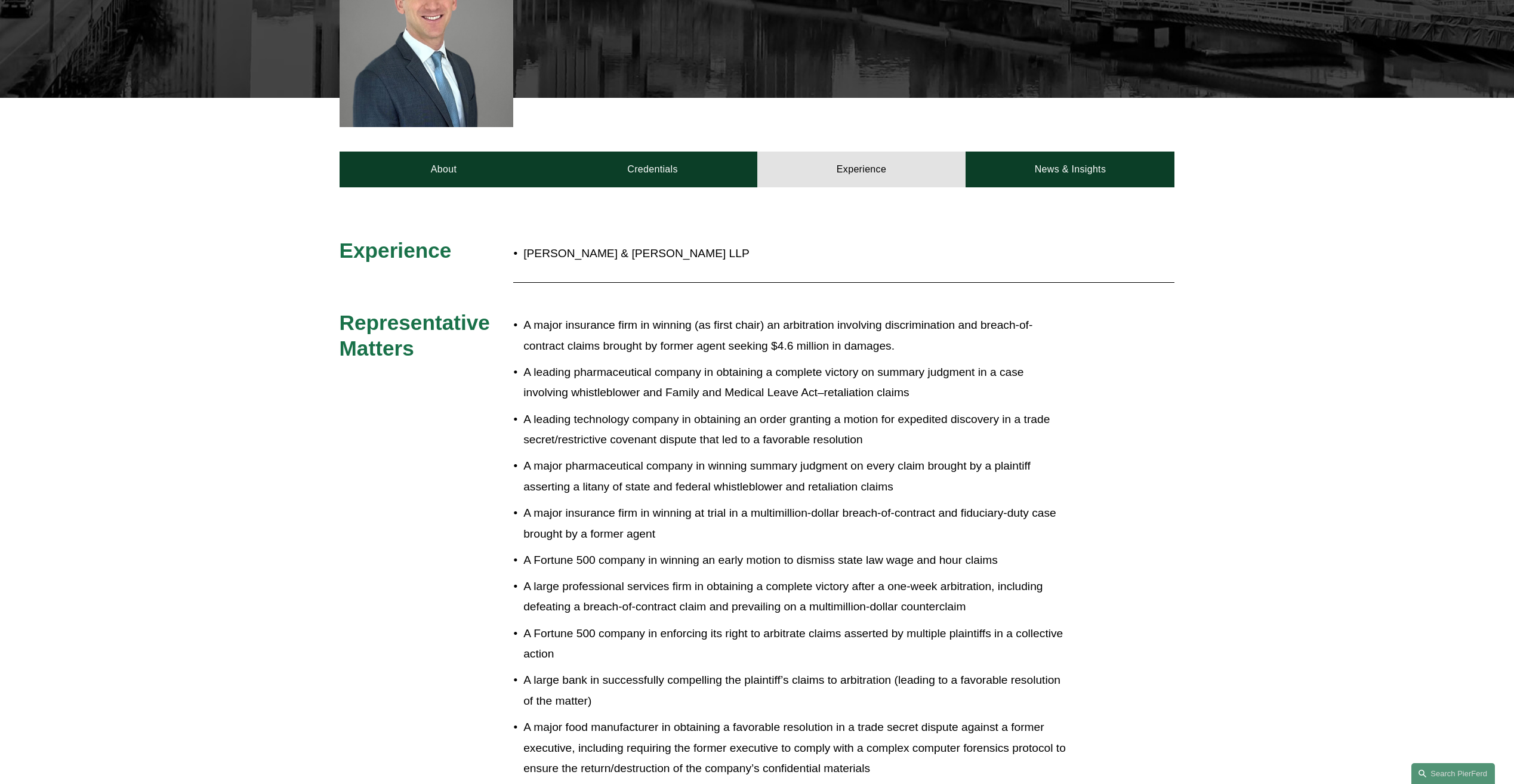
scroll to position [537, 0]
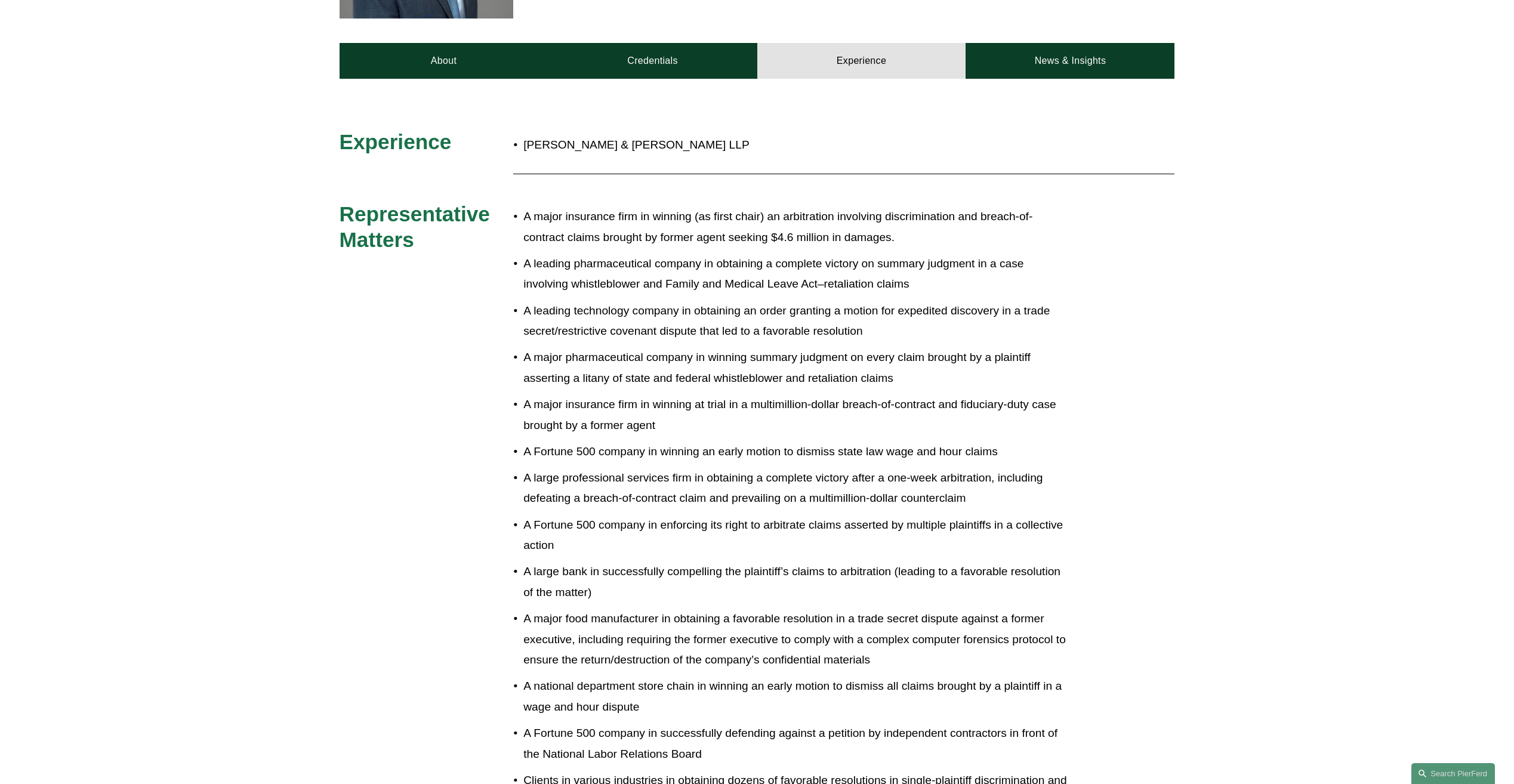
click at [958, 397] on p "A major insurance firm in winning at trial in a multimillion-dollar breach-of-c…" at bounding box center [797, 415] width 547 height 41
